Goal: Communication & Community: Ask a question

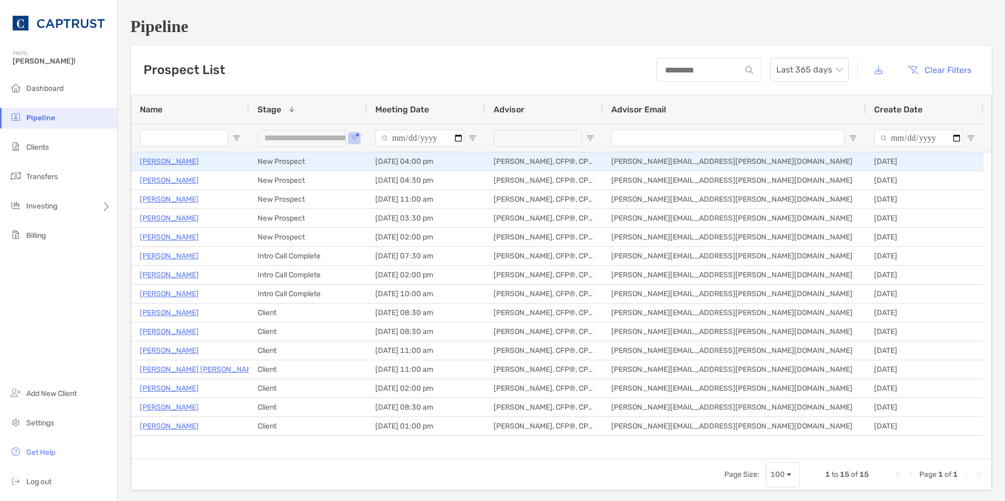
click at [177, 161] on p "David Thompson" at bounding box center [169, 161] width 59 height 13
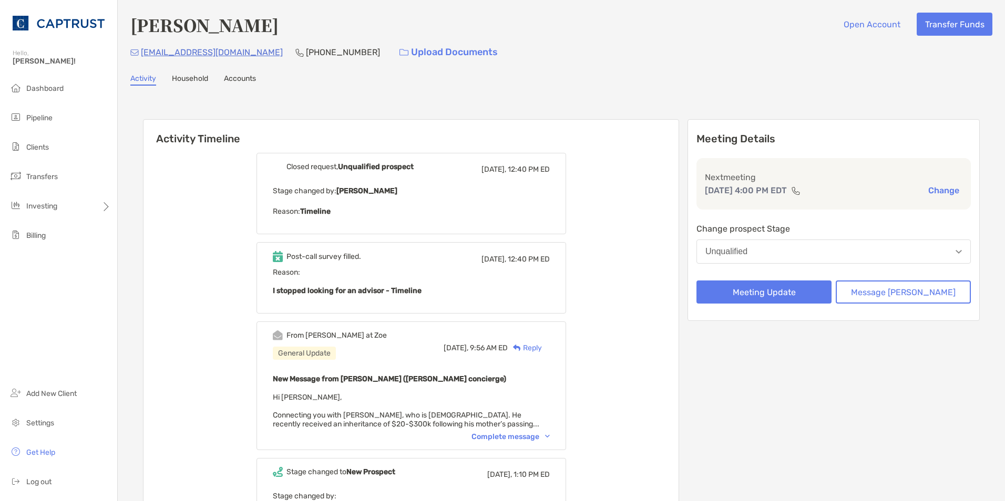
click at [550, 434] on div "Complete message" at bounding box center [510, 437] width 78 height 9
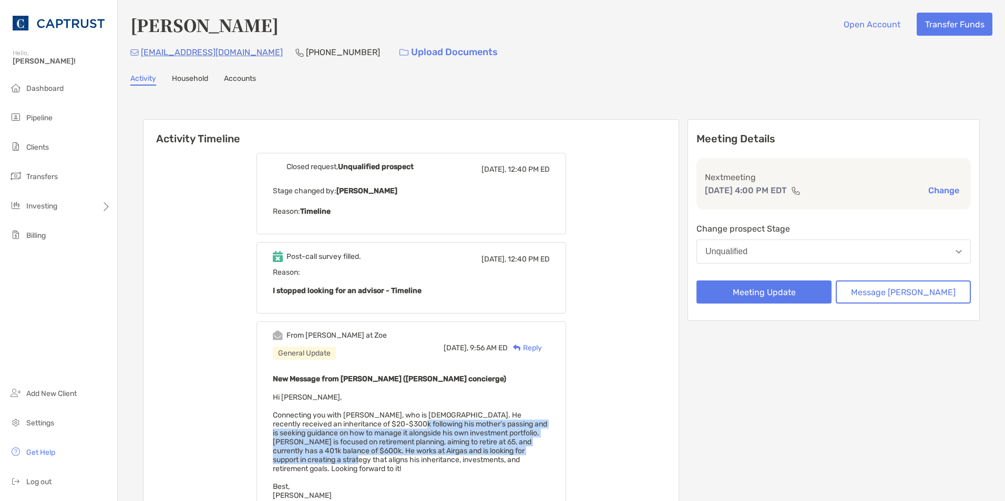
drag, startPoint x: 395, startPoint y: 421, endPoint x: 345, endPoint y: 463, distance: 65.7
click at [345, 463] on span "Hi Briana, Connecting you with David Robinson, who is 58 years old. He recently…" at bounding box center [410, 446] width 274 height 107
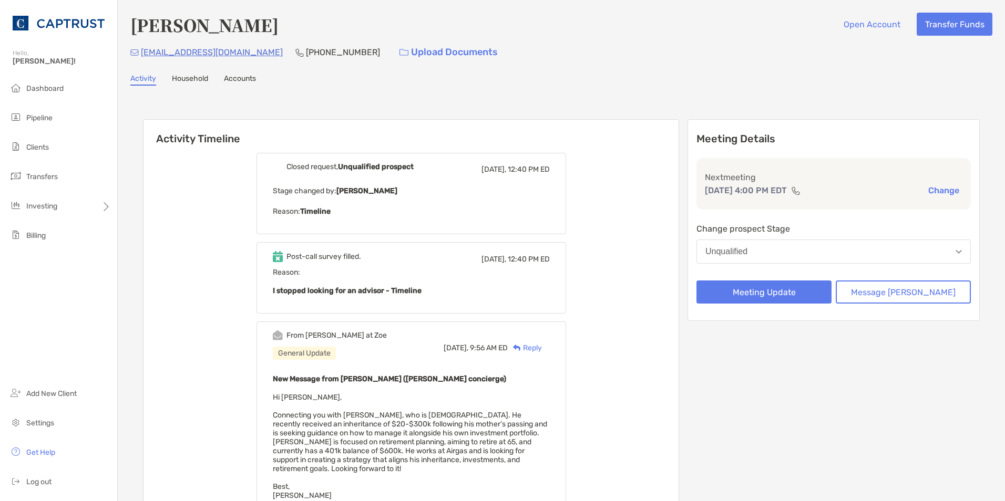
drag, startPoint x: 345, startPoint y: 463, endPoint x: 433, endPoint y: 467, distance: 88.4
click at [433, 467] on div "New Message from Brendan Connors (Zoe concierge) Hi Briana, Connecting you with…" at bounding box center [411, 437] width 277 height 128
click at [59, 91] on span "Dashboard" at bounding box center [44, 88] width 37 height 9
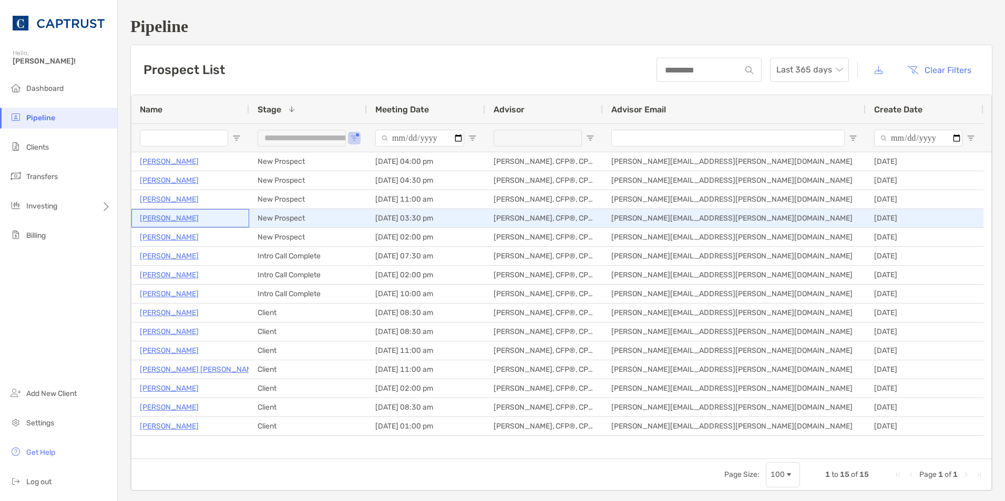
click at [171, 218] on p "[PERSON_NAME]" at bounding box center [169, 218] width 59 height 13
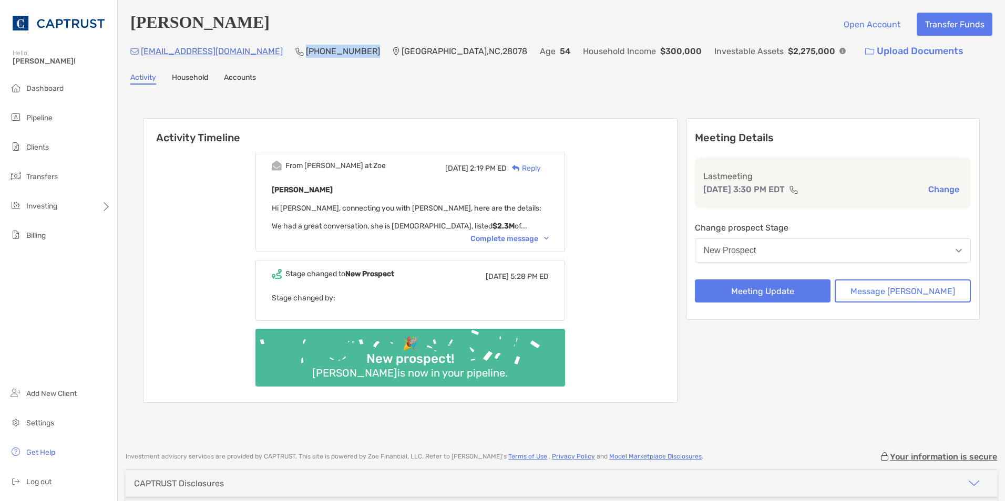
click at [549, 240] on img at bounding box center [546, 238] width 5 height 3
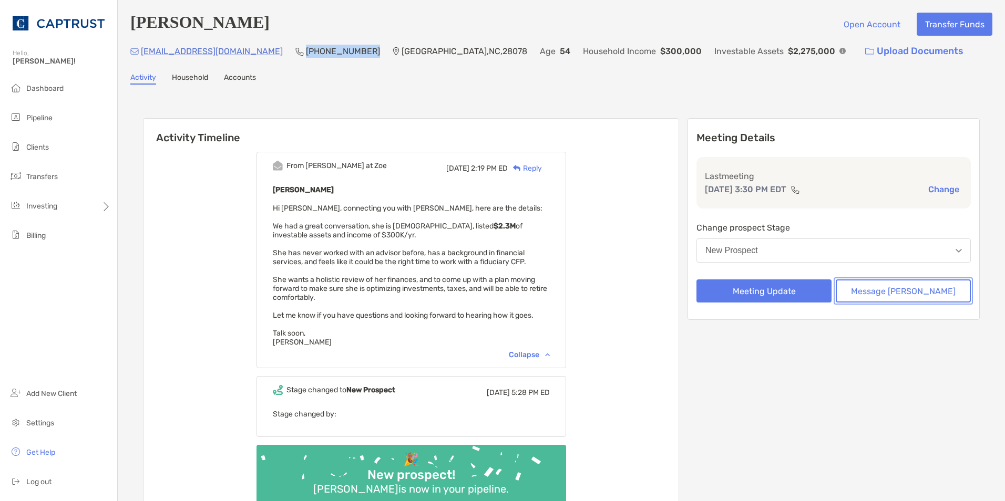
click at [909, 288] on button "Message [PERSON_NAME]" at bounding box center [903, 291] width 135 height 23
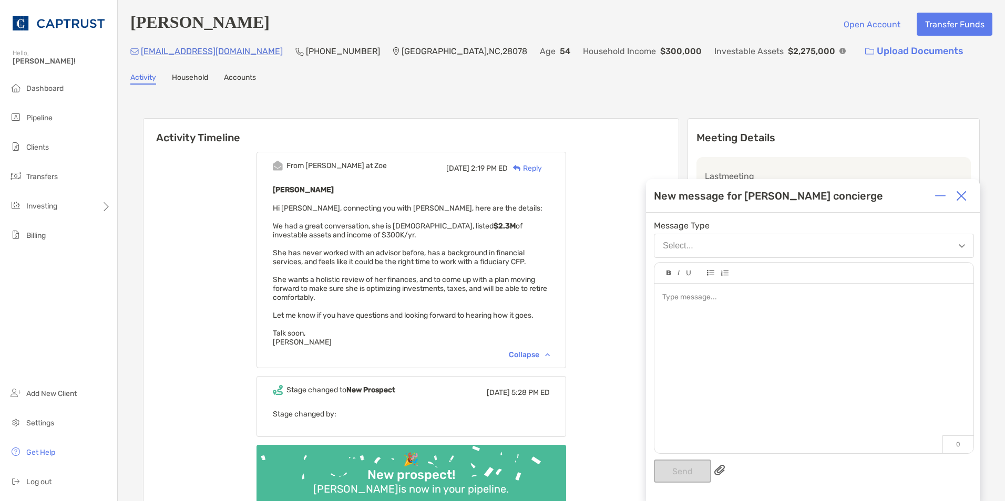
click at [714, 298] on div at bounding box center [813, 297] width 303 height 11
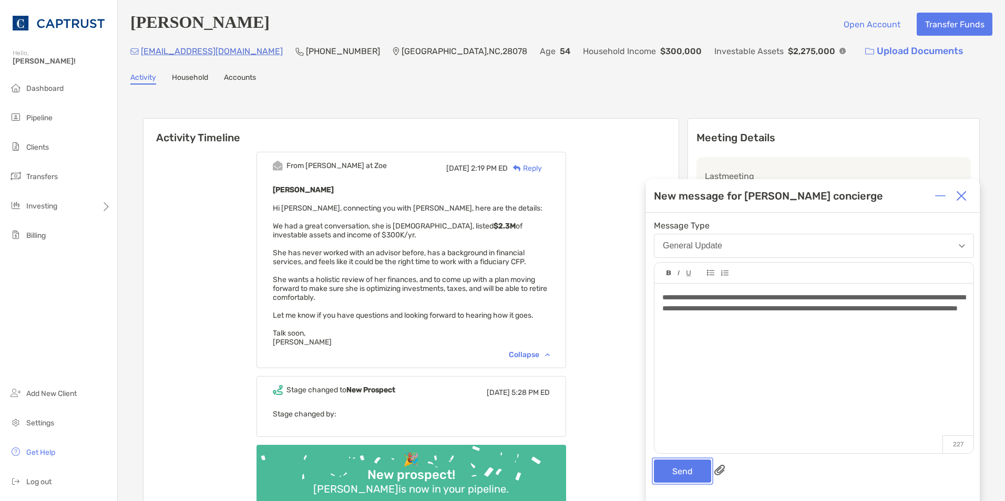
click at [690, 470] on button "Send" at bounding box center [682, 471] width 57 height 23
